Goal: Check status: Check status

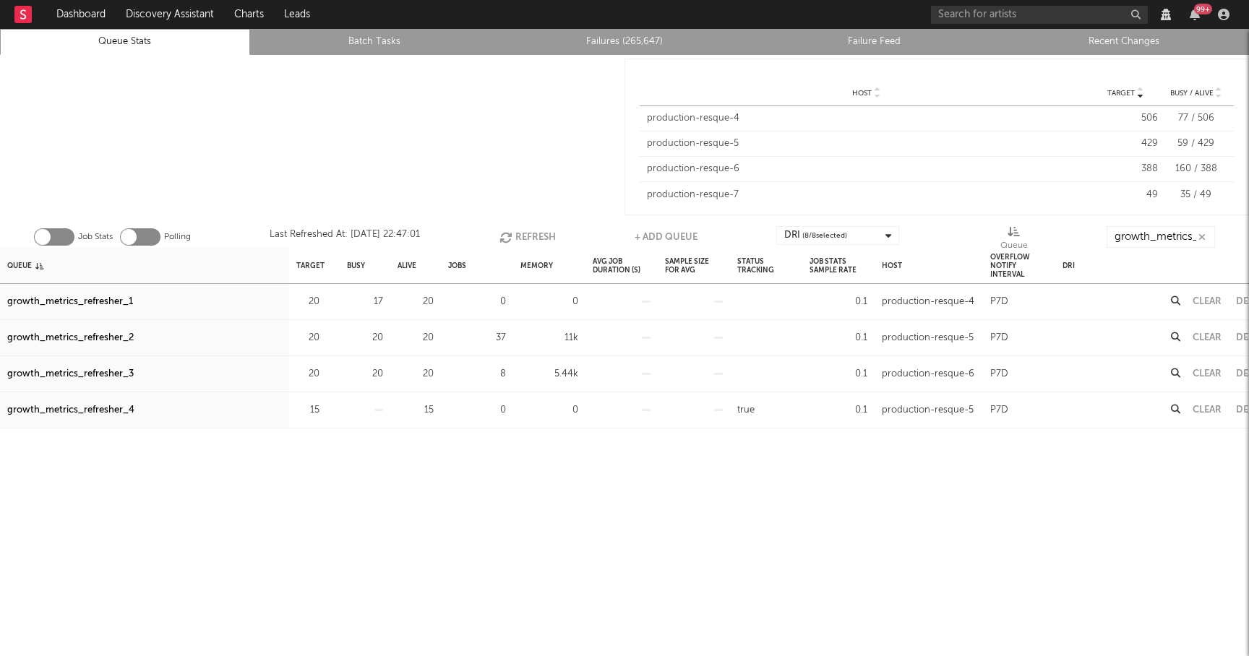
click at [530, 235] on button "Refresh" at bounding box center [527, 237] width 56 height 22
click at [121, 300] on div "growth_metrics_refresher_1" at bounding box center [70, 301] width 126 height 17
click at [111, 336] on div "growth_metrics_refresher_2" at bounding box center [70, 338] width 126 height 17
click at [103, 372] on div "growth_metrics_refresher_3" at bounding box center [70, 374] width 126 height 17
click at [515, 236] on icon "button" at bounding box center [509, 237] width 16 height 12
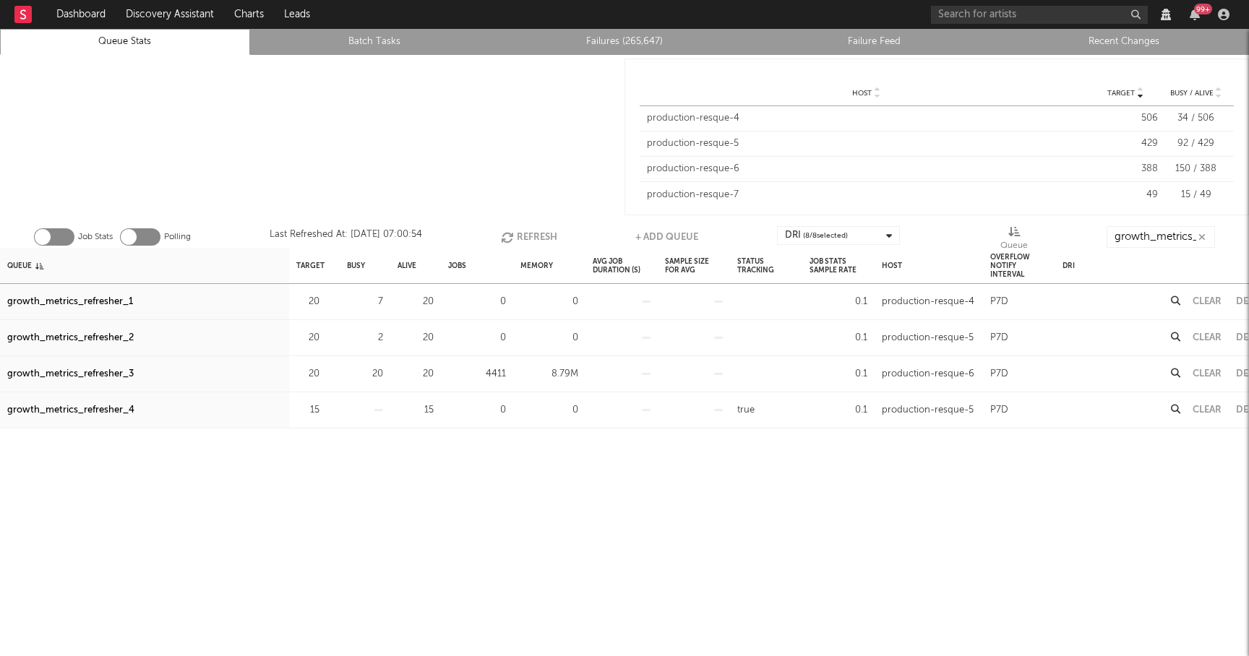
click at [515, 236] on icon "button" at bounding box center [509, 237] width 16 height 12
click at [515, 237] on icon "button" at bounding box center [508, 237] width 16 height 12
click at [515, 237] on icon "button" at bounding box center [509, 237] width 16 height 12
click at [515, 237] on icon "button" at bounding box center [507, 237] width 16 height 12
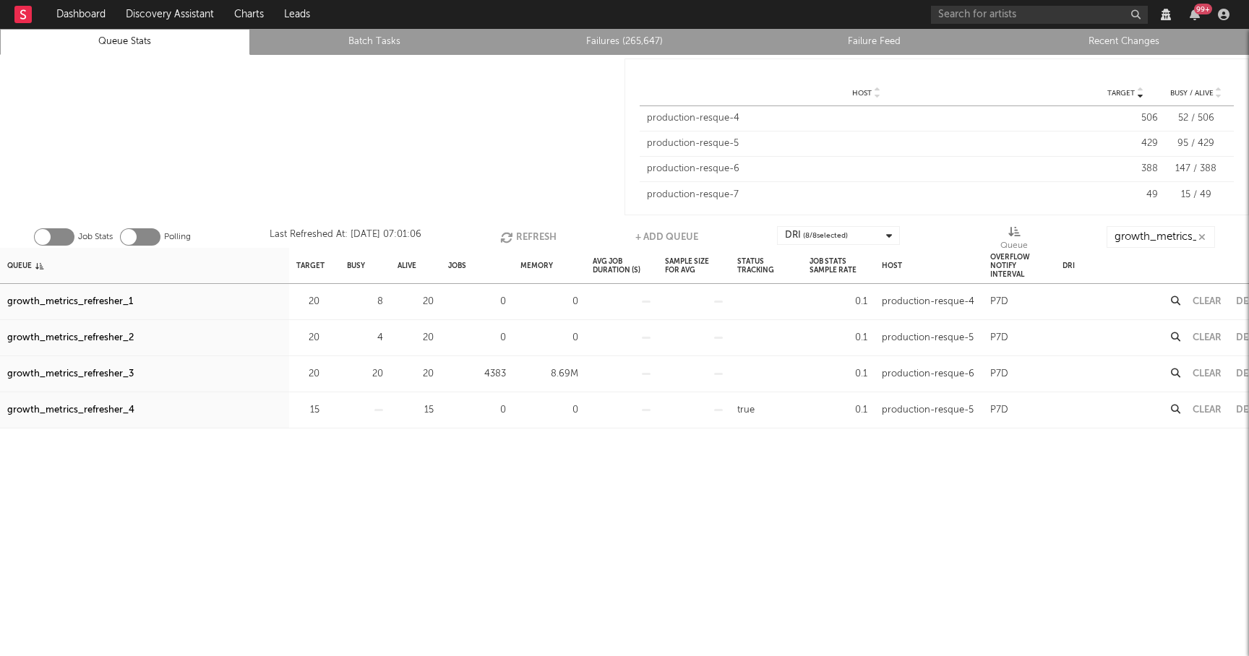
click at [515, 237] on icon "button" at bounding box center [508, 237] width 16 height 12
click at [546, 228] on button "Refresh" at bounding box center [528, 237] width 56 height 22
click at [543, 236] on button "Refresh" at bounding box center [527, 237] width 56 height 22
click at [541, 239] on button "Refresh" at bounding box center [527, 237] width 56 height 22
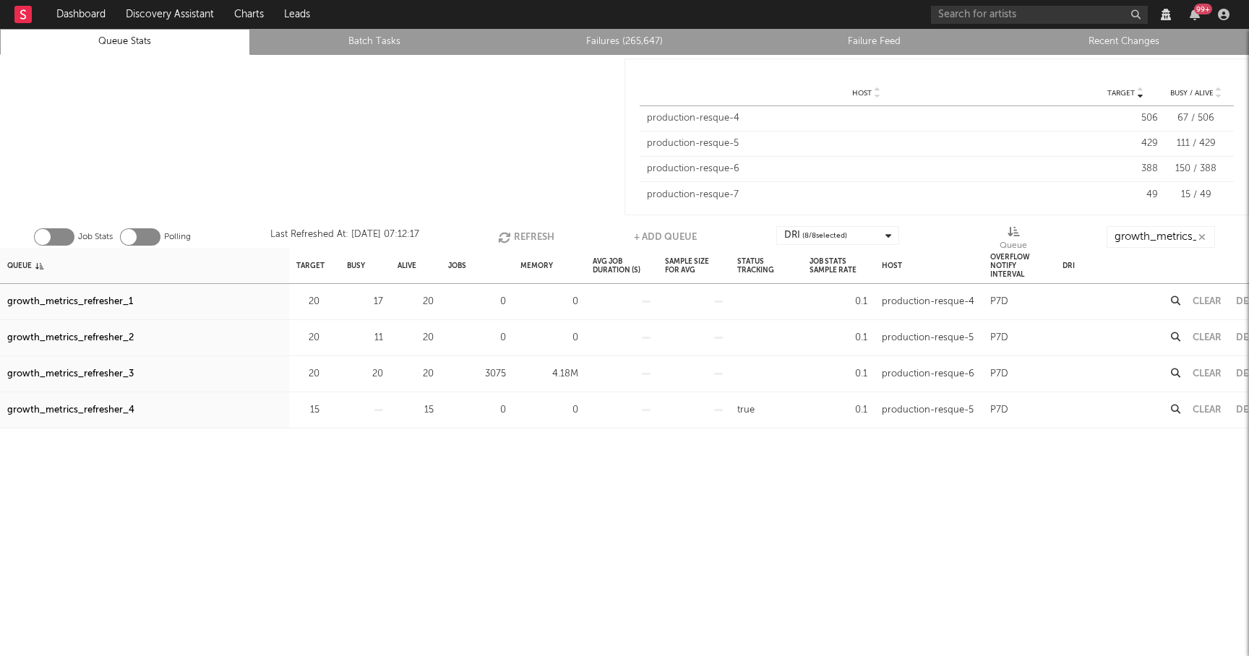
click at [520, 236] on button "Refresh" at bounding box center [526, 237] width 56 height 22
click at [520, 236] on button "Refresh" at bounding box center [527, 237] width 56 height 22
click at [518, 234] on button "Refresh" at bounding box center [527, 237] width 56 height 22
click at [518, 234] on button "Refresh" at bounding box center [529, 237] width 56 height 22
click at [331, 147] on div at bounding box center [312, 137] width 624 height 164
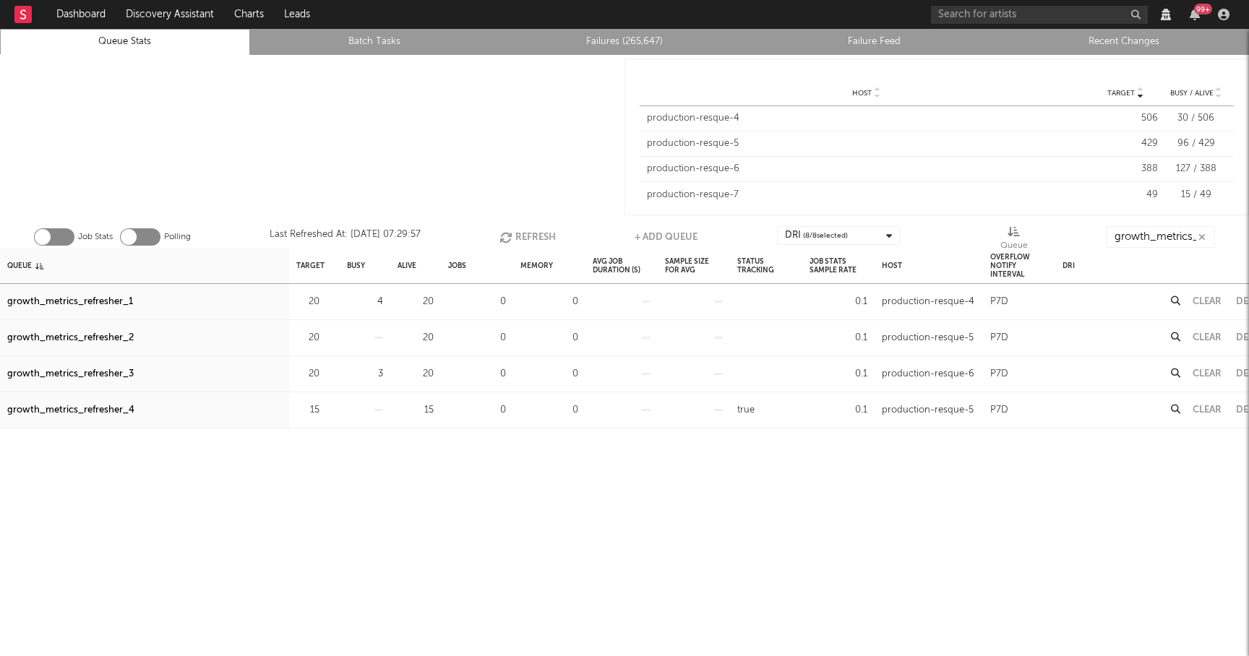
click at [536, 234] on button "Refresh" at bounding box center [527, 237] width 56 height 22
